Goal: Navigation & Orientation: Find specific page/section

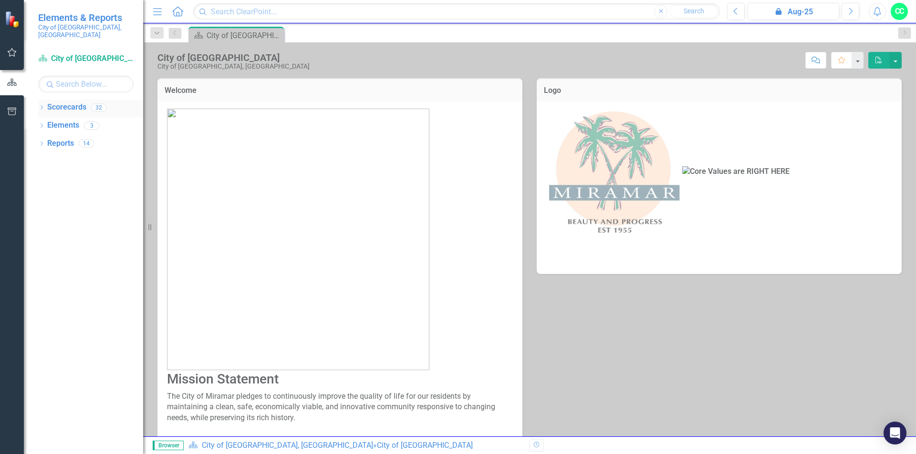
click at [39, 105] on div "Dropdown" at bounding box center [41, 109] width 7 height 8
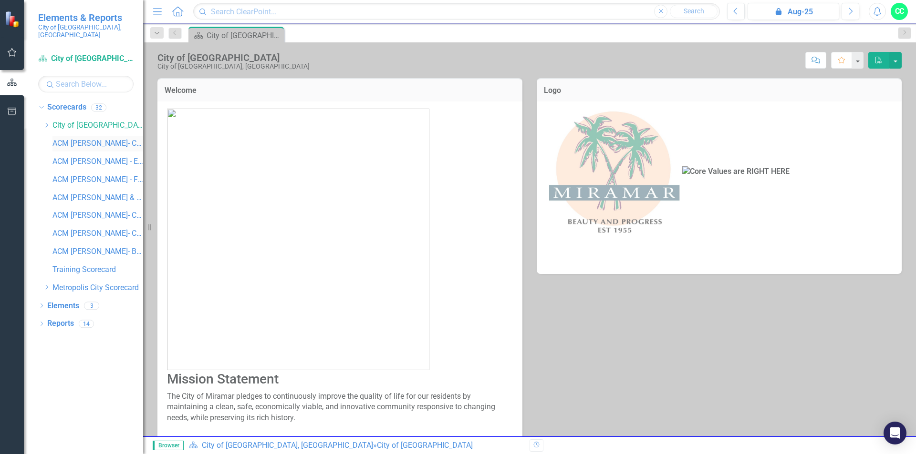
click at [64, 138] on link "ACM [PERSON_NAME]- Community Development -" at bounding box center [97, 143] width 91 height 11
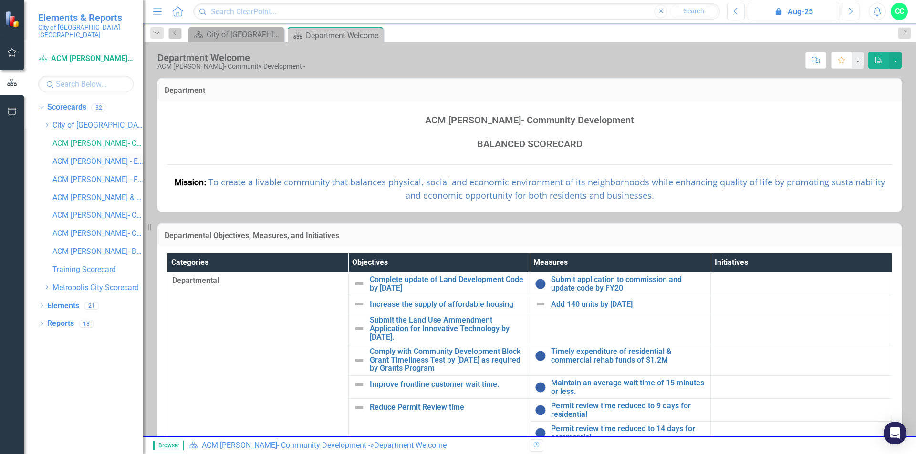
click at [74, 156] on link "ACM [PERSON_NAME] - Economic & Business Development" at bounding box center [97, 161] width 91 height 11
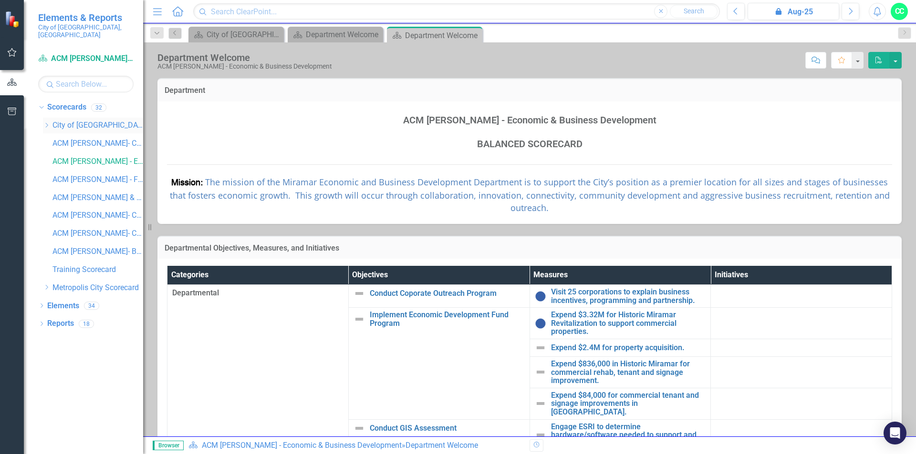
click at [48, 122] on div "Dropdown [GEOGRAPHIC_DATA], [GEOGRAPHIC_DATA]" at bounding box center [93, 126] width 100 height 16
drag, startPoint x: 60, startPoint y: 96, endPoint x: 143, endPoint y: 72, distance: 86.9
drag, startPoint x: 143, startPoint y: 72, endPoint x: 251, endPoint y: 35, distance: 114.3
click at [251, 35] on div "City of [GEOGRAPHIC_DATA]" at bounding box center [237, 35] width 63 height 12
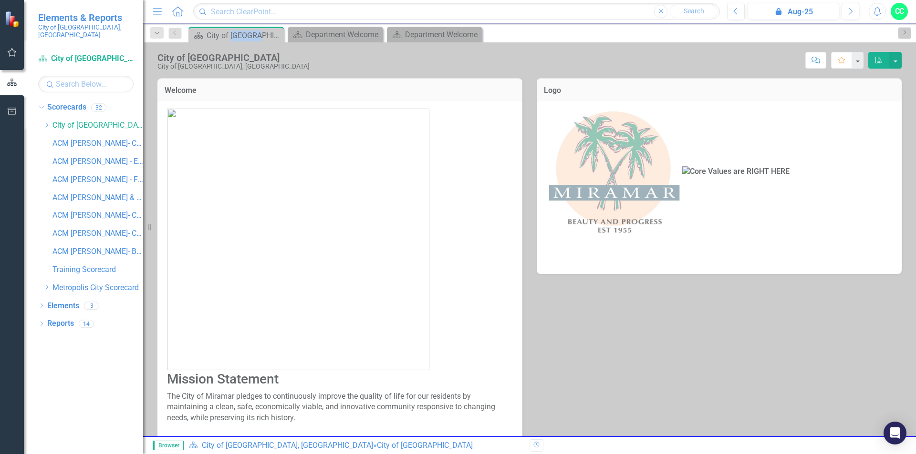
click at [250, 35] on div "City of [GEOGRAPHIC_DATA]" at bounding box center [243, 36] width 75 height 12
click at [408, 314] on img at bounding box center [298, 240] width 262 height 262
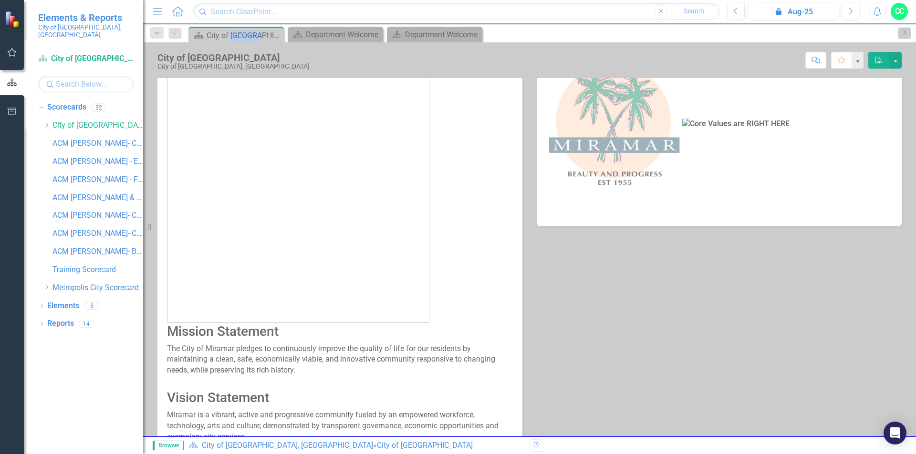
scroll to position [85, 0]
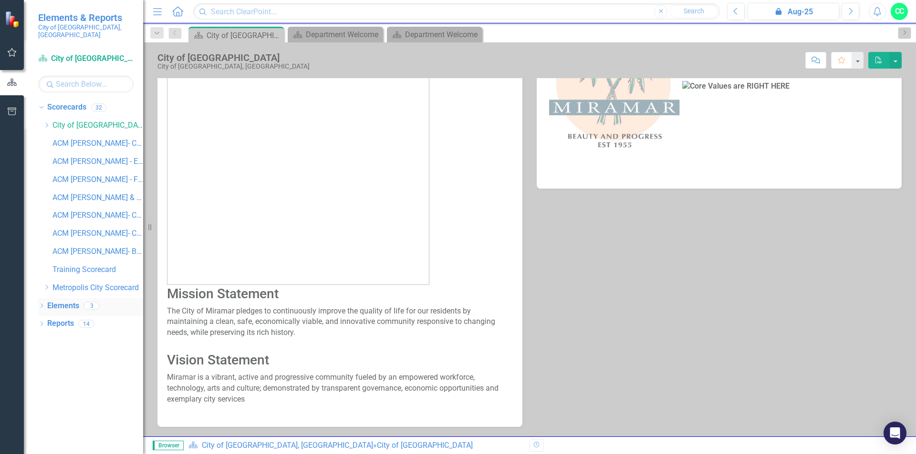
click at [40, 304] on icon "Dropdown" at bounding box center [41, 306] width 7 height 5
click at [44, 340] on icon "Dropdown" at bounding box center [46, 342] width 7 height 5
drag, startPoint x: 45, startPoint y: 383, endPoint x: 338, endPoint y: 37, distance: 453.3
click at [338, 37] on div "Department Welcome" at bounding box center [337, 35] width 63 height 12
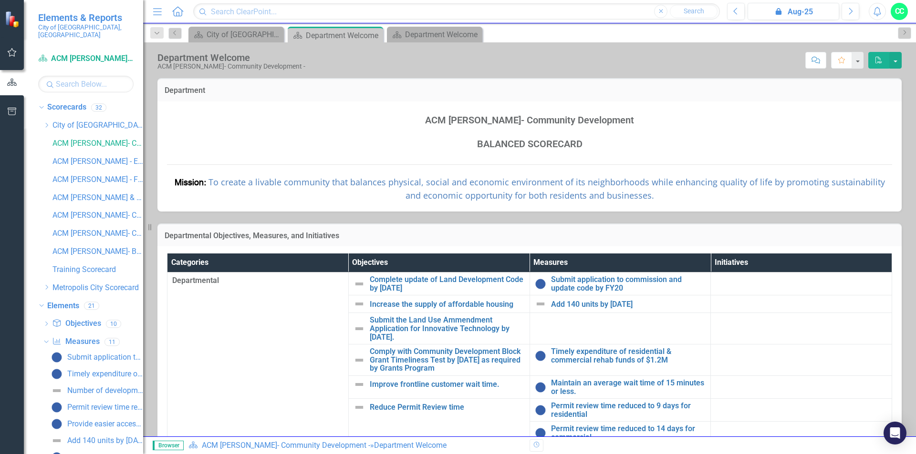
click at [0, 13] on div at bounding box center [12, 19] width 24 height 38
click at [4, 18] on div at bounding box center [12, 19] width 24 height 38
click at [8, 17] on img at bounding box center [13, 19] width 17 height 17
click at [86, 322] on div "Objective Objectives" at bounding box center [76, 324] width 49 height 16
click at [87, 319] on link "Objective Objectives" at bounding box center [76, 324] width 49 height 11
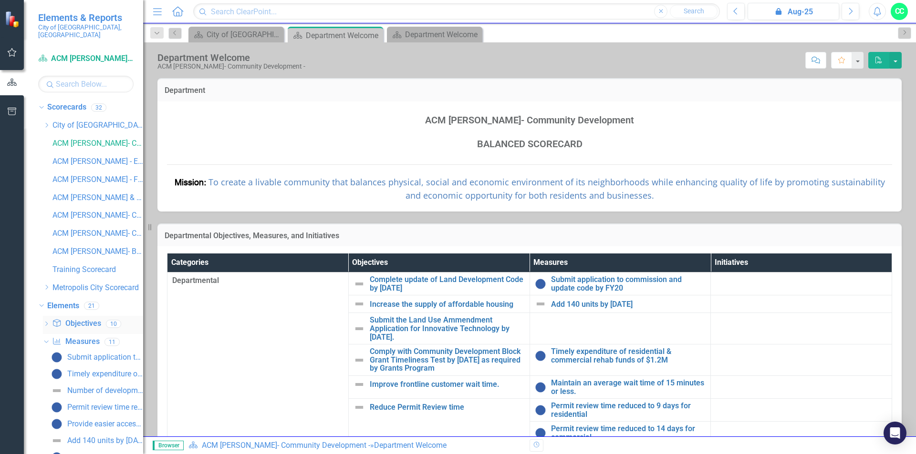
click at [43, 322] on icon "Dropdown" at bounding box center [46, 324] width 7 height 5
click at [100, 335] on div "Complete update of Land Development Code by [DATE]" at bounding box center [105, 339] width 76 height 9
